Goal: Information Seeking & Learning: Learn about a topic

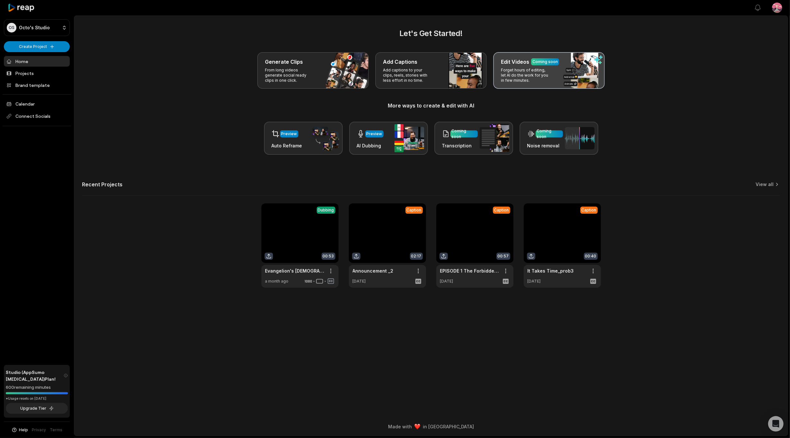
click at [524, 85] on div "Edit Videos Coming soon Forget hours of editing, let AI do the work for you in …" at bounding box center [549, 70] width 112 height 37
click at [566, 73] on div "Edit Videos Coming soon Forget hours of editing, let AI do the work for you in …" at bounding box center [549, 70] width 112 height 37
click at [538, 72] on p "Forget hours of editing, let AI do the work for you in few minutes." at bounding box center [526, 75] width 50 height 15
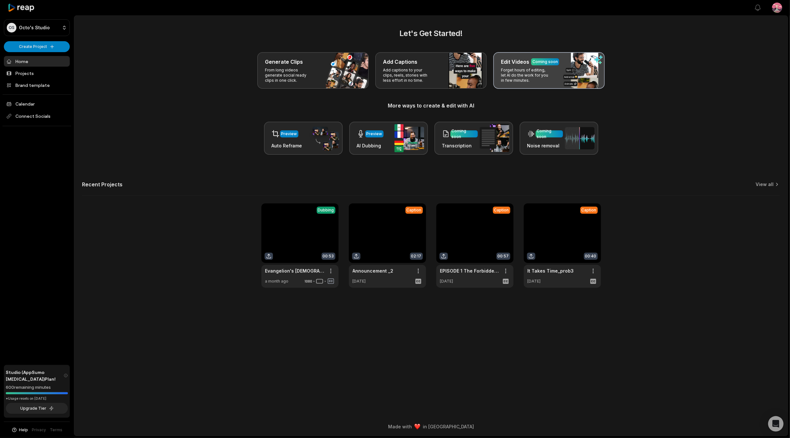
click at [584, 66] on div "Edit Videos Coming soon Forget hours of editing, let AI do the work for you in …" at bounding box center [549, 70] width 112 height 37
click at [542, 61] on div "Coming soon" at bounding box center [544, 62] width 25 height 6
